Goal: Task Accomplishment & Management: Manage account settings

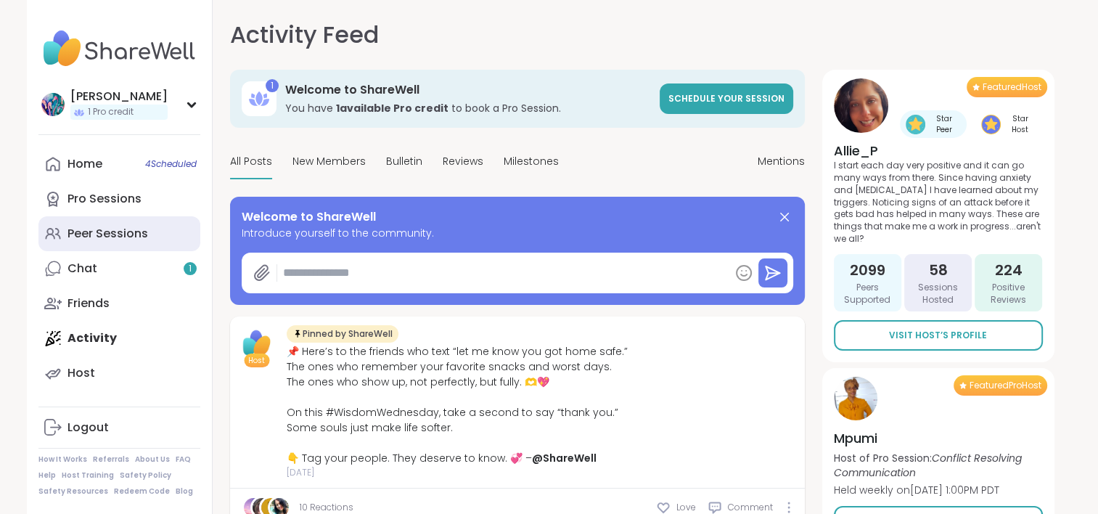
click at [145, 229] on div "Peer Sessions" at bounding box center [108, 234] width 81 height 16
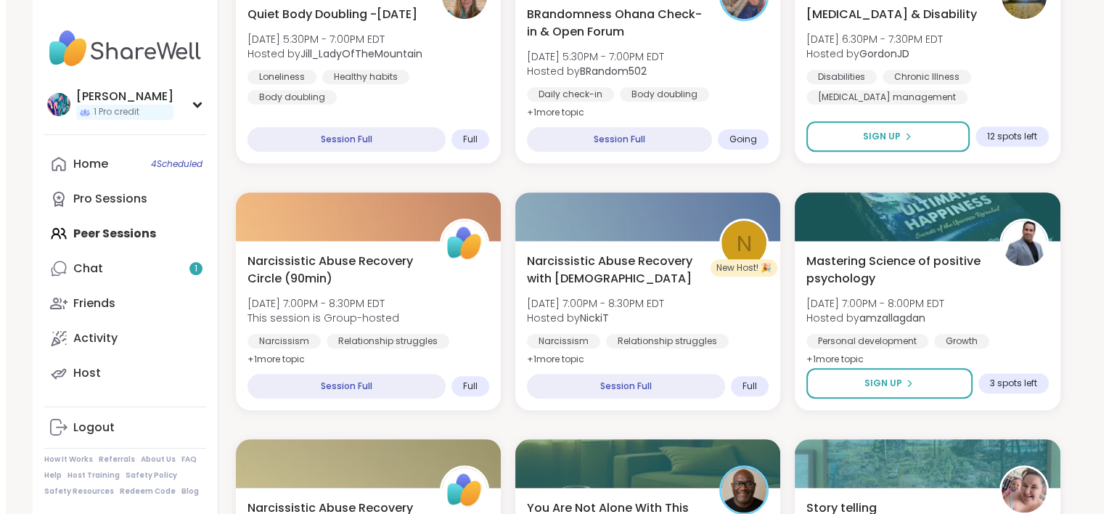
scroll to position [1089, 0]
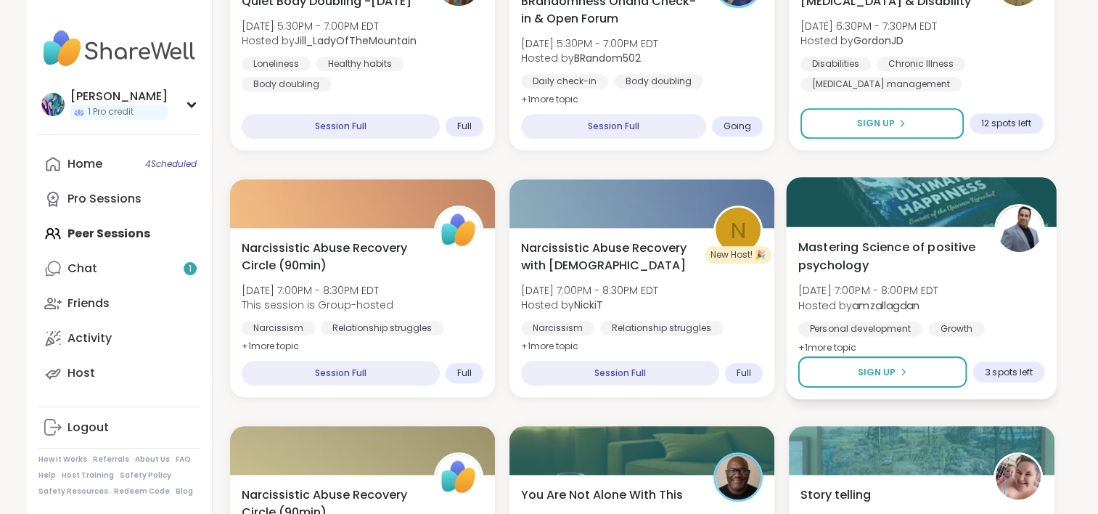
click at [883, 304] on b "amzallagdan" at bounding box center [886, 305] width 68 height 15
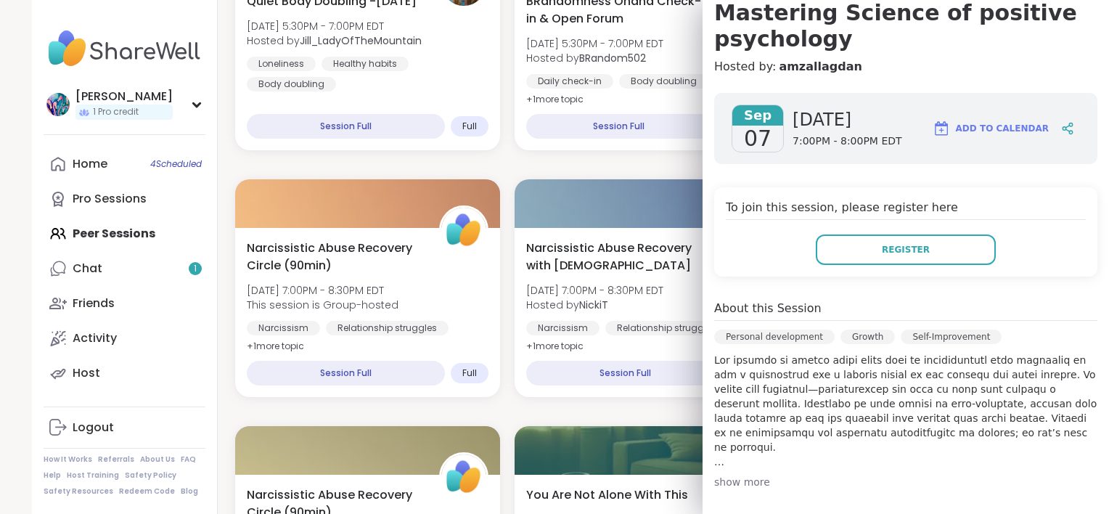
scroll to position [218, 0]
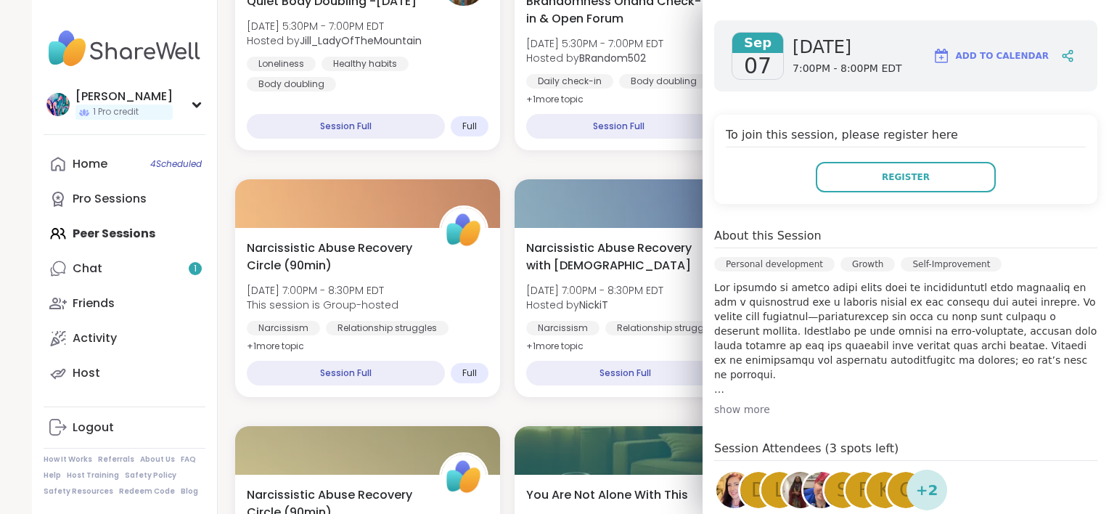
click at [732, 414] on div "show more" at bounding box center [905, 409] width 383 height 15
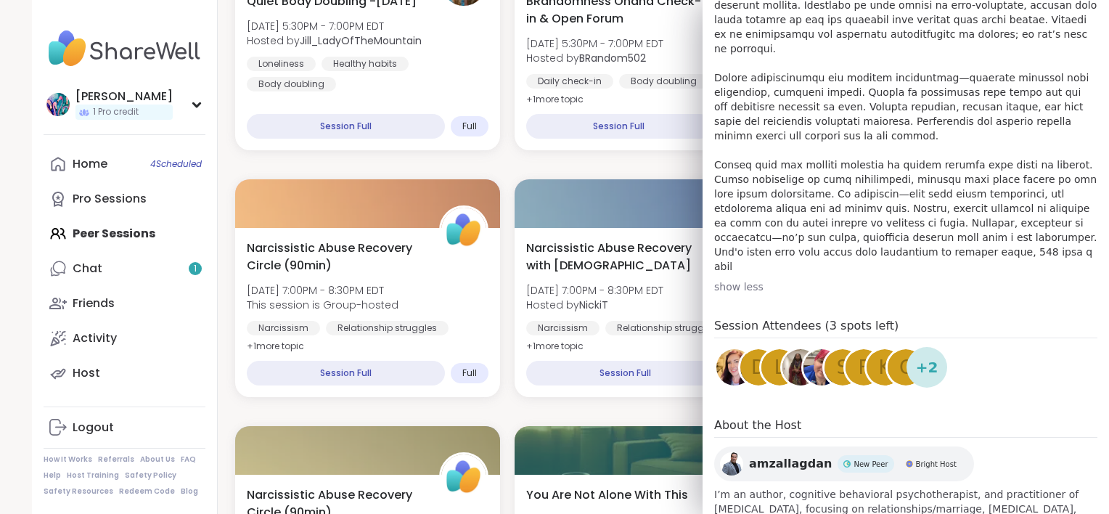
scroll to position [581, 0]
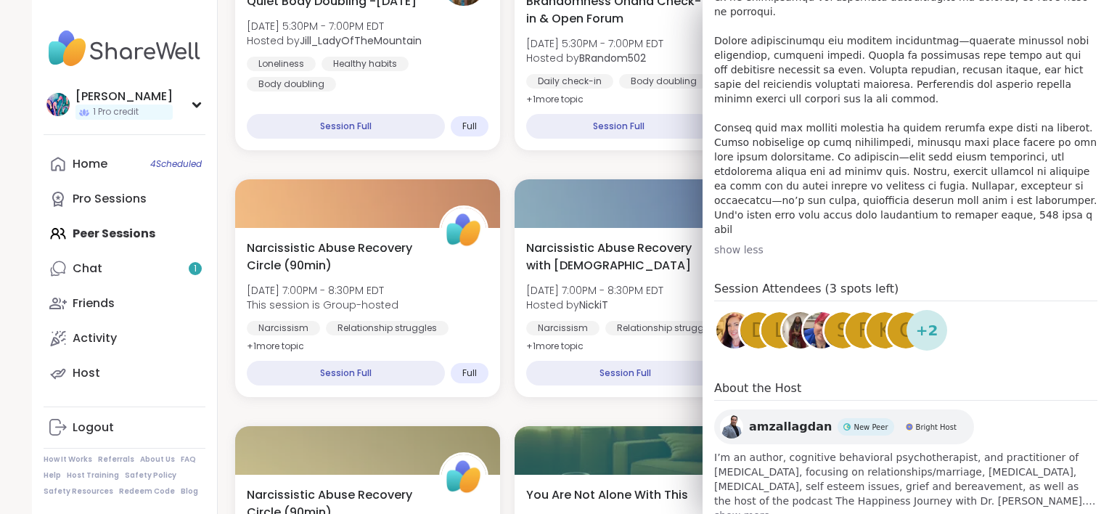
click at [772, 418] on span "amzallagdan" at bounding box center [790, 426] width 83 height 17
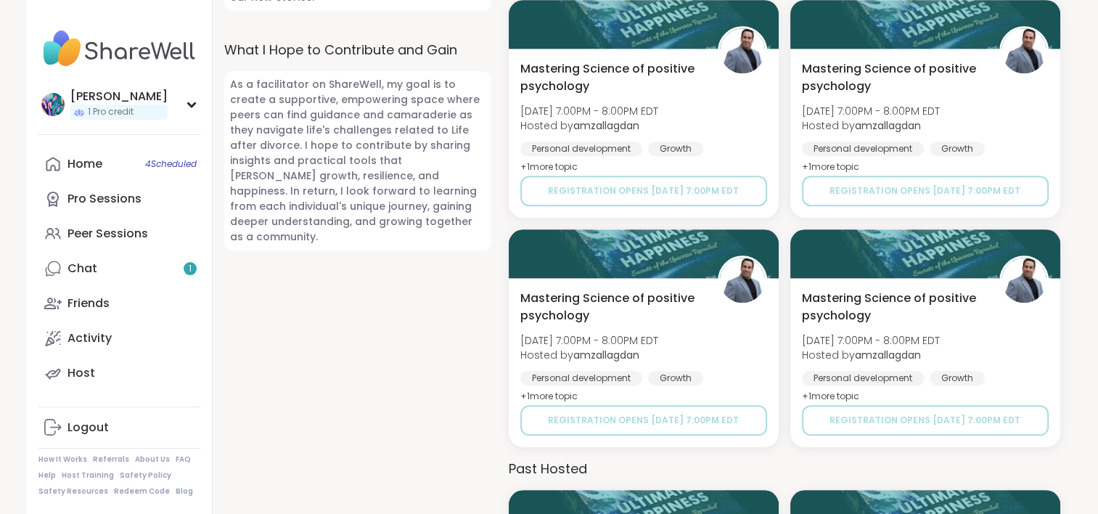
scroll to position [1306, 0]
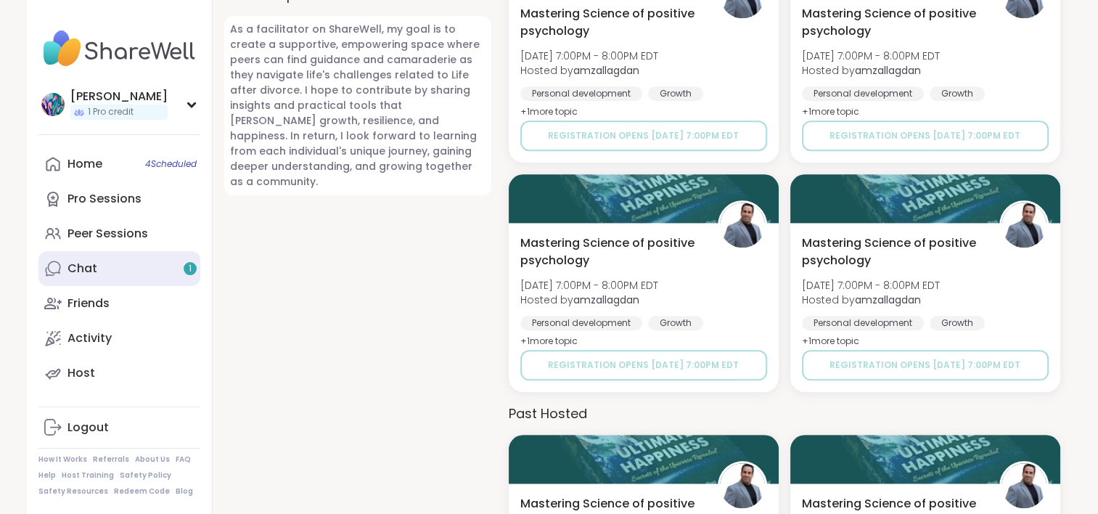
click at [115, 262] on link "Chat 1" at bounding box center [119, 268] width 162 height 35
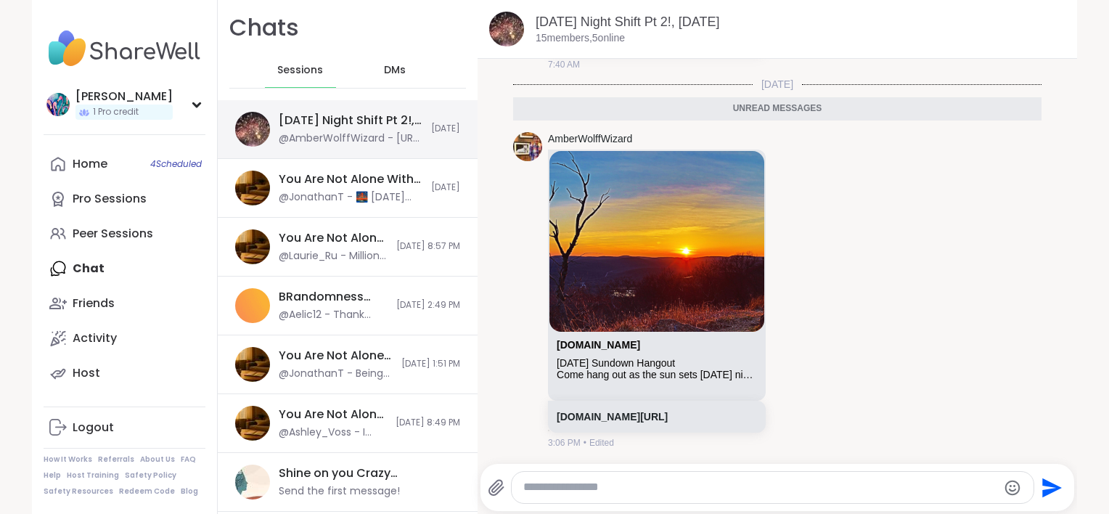
click at [316, 126] on div "[DATE] Night Shift Pt 2!, [DATE]" at bounding box center [351, 121] width 144 height 16
click at [387, 68] on span "DMs" at bounding box center [395, 70] width 22 height 15
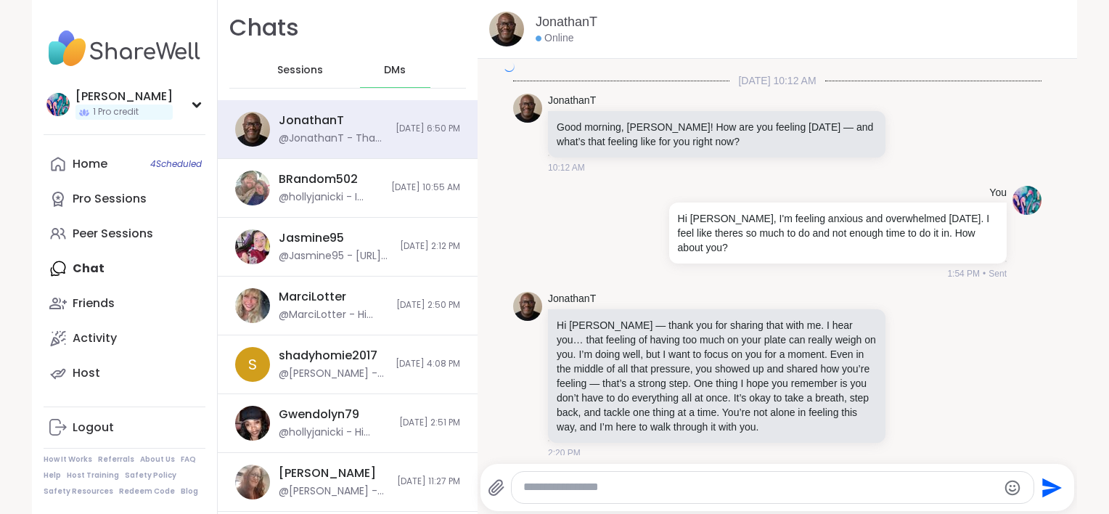
scroll to position [3133, 0]
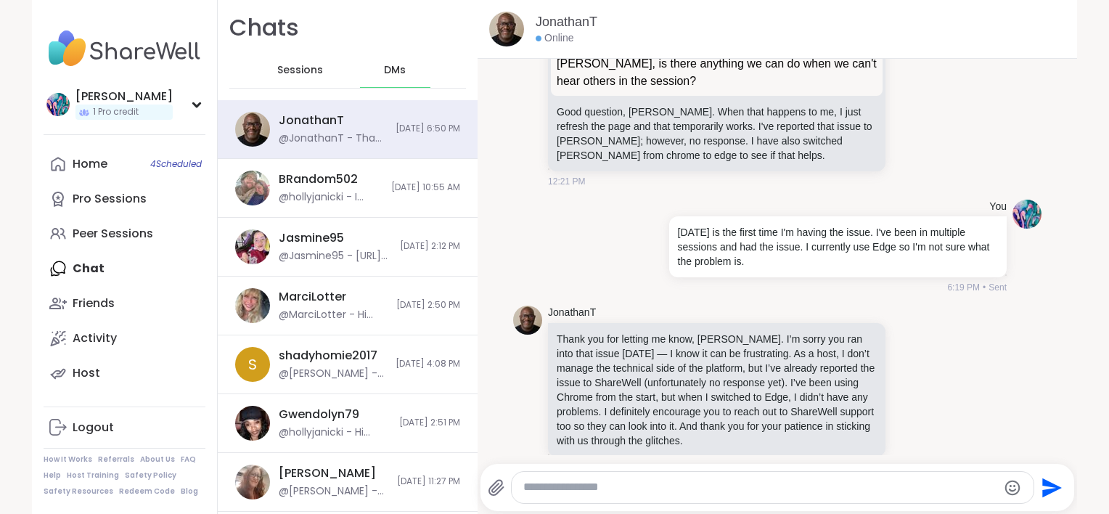
click at [280, 74] on span "Sessions" at bounding box center [300, 70] width 46 height 15
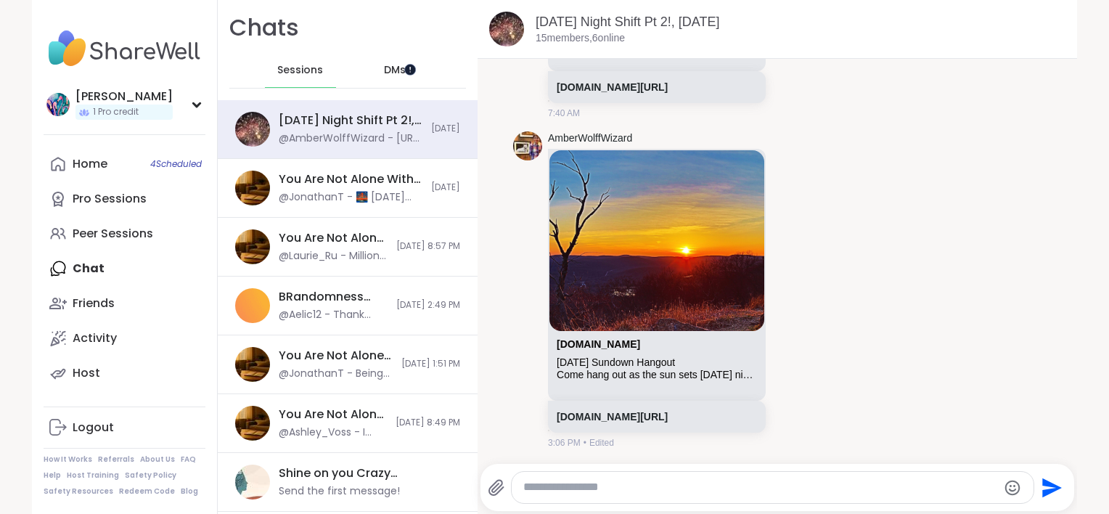
click at [404, 63] on div at bounding box center [404, 63] width 0 height 0
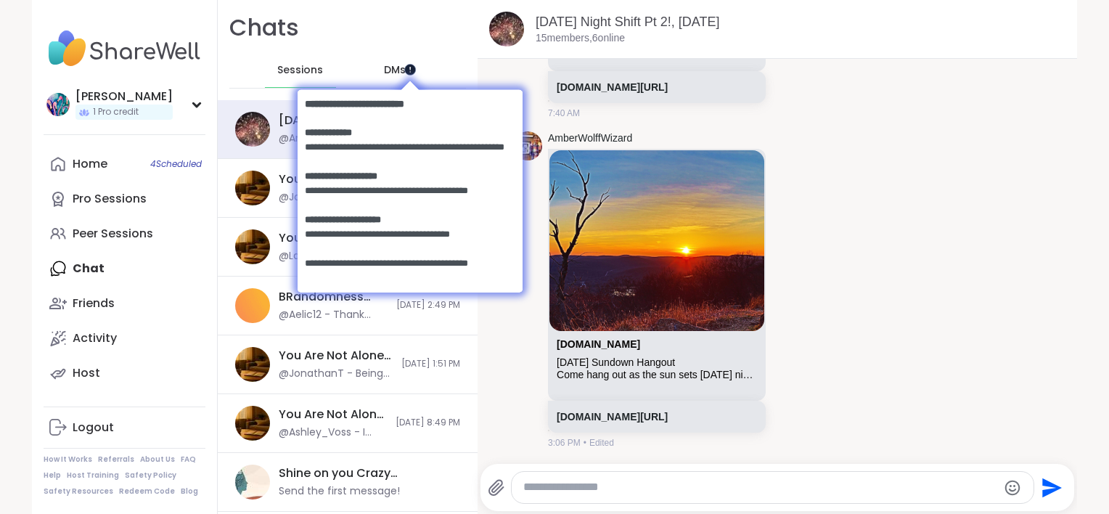
click at [283, 63] on div at bounding box center [283, 63] width 0 height 0
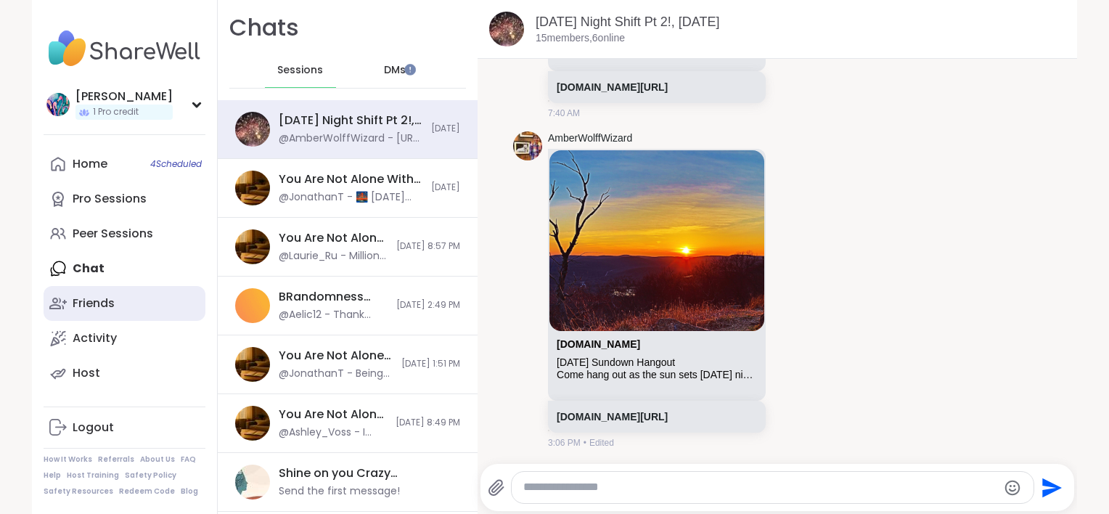
click at [96, 295] on div "Friends" at bounding box center [94, 303] width 42 height 16
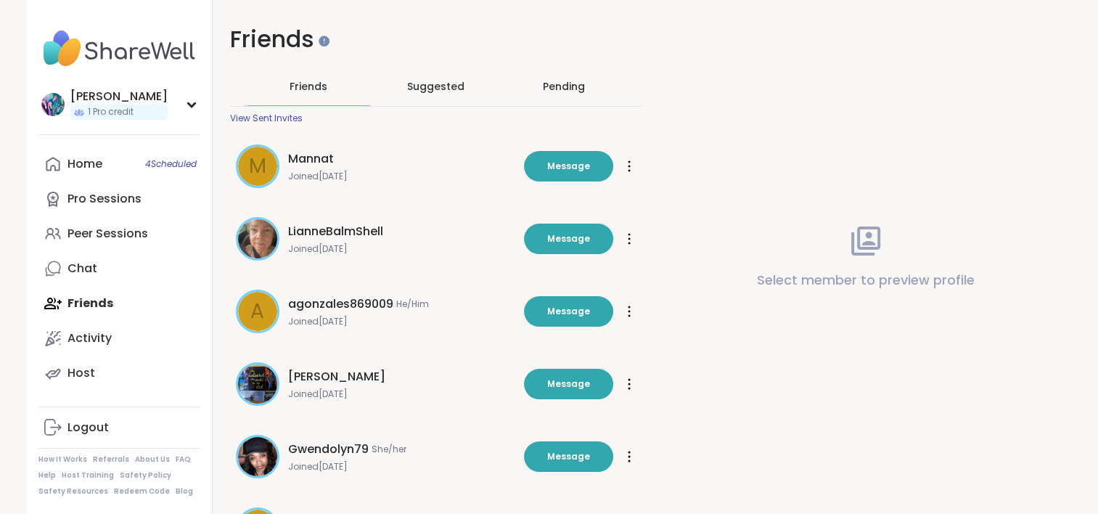
click at [559, 87] on div "Pending" at bounding box center [564, 86] width 42 height 15
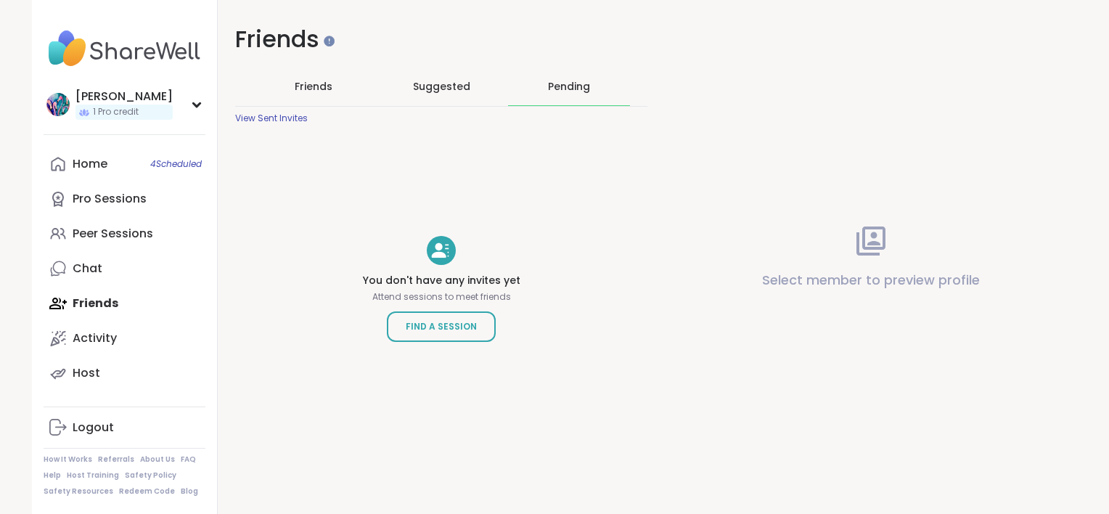
click at [249, 119] on div "View Sent Invites" at bounding box center [271, 119] width 73 height 12
click at [132, 45] on img at bounding box center [125, 48] width 162 height 51
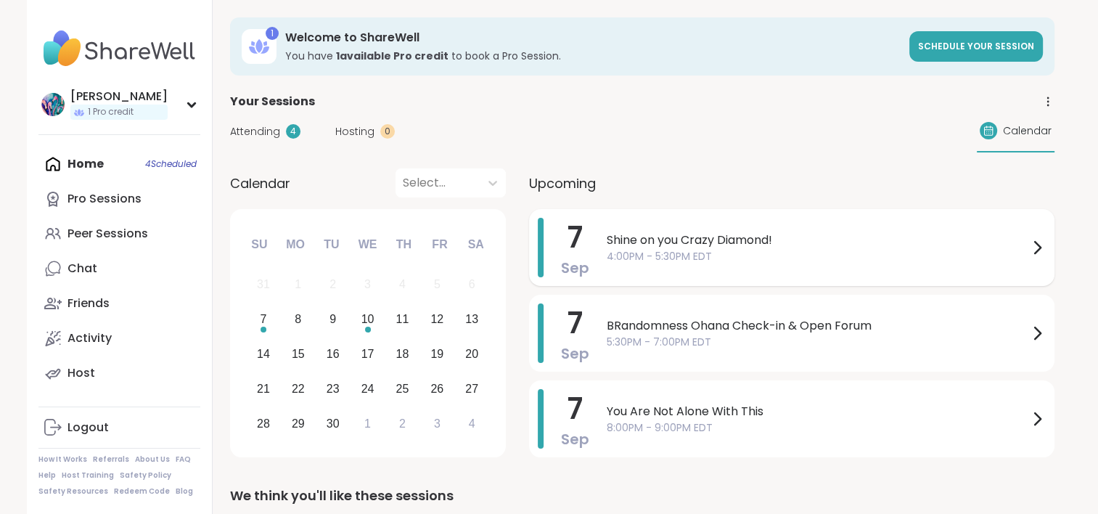
click at [880, 223] on div "Shine on you Crazy Diamond! 4:00PM - 5:30PM EDT" at bounding box center [826, 248] width 439 height 60
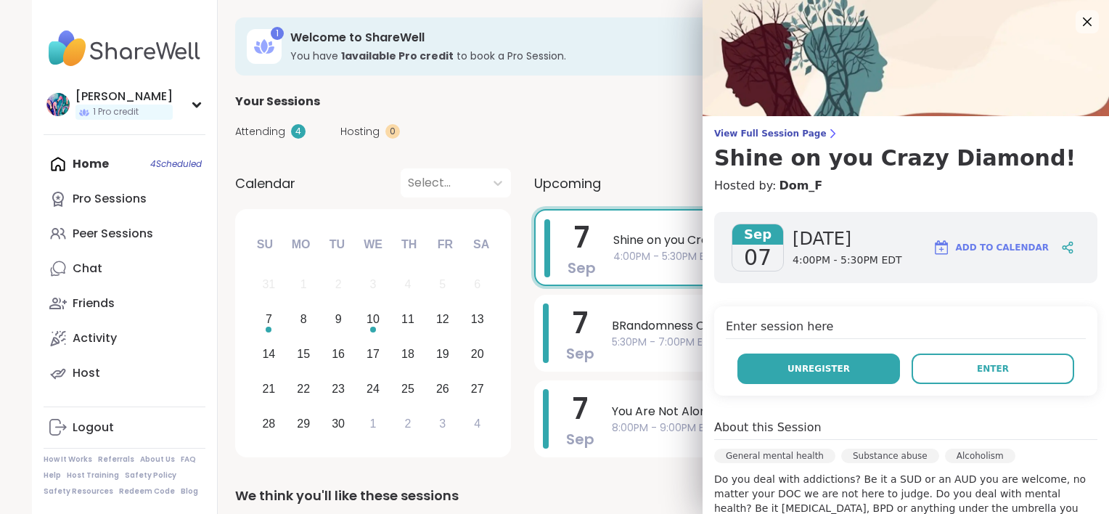
click at [796, 361] on button "Unregister" at bounding box center [818, 368] width 163 height 30
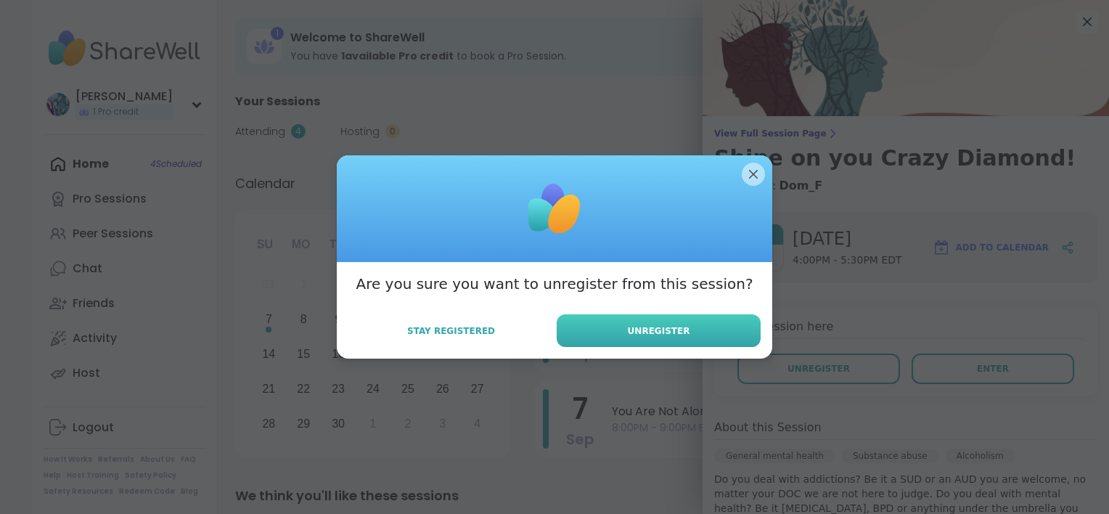
click at [715, 324] on button "Unregister" at bounding box center [659, 330] width 204 height 33
